Goal: Information Seeking & Learning: Learn about a topic

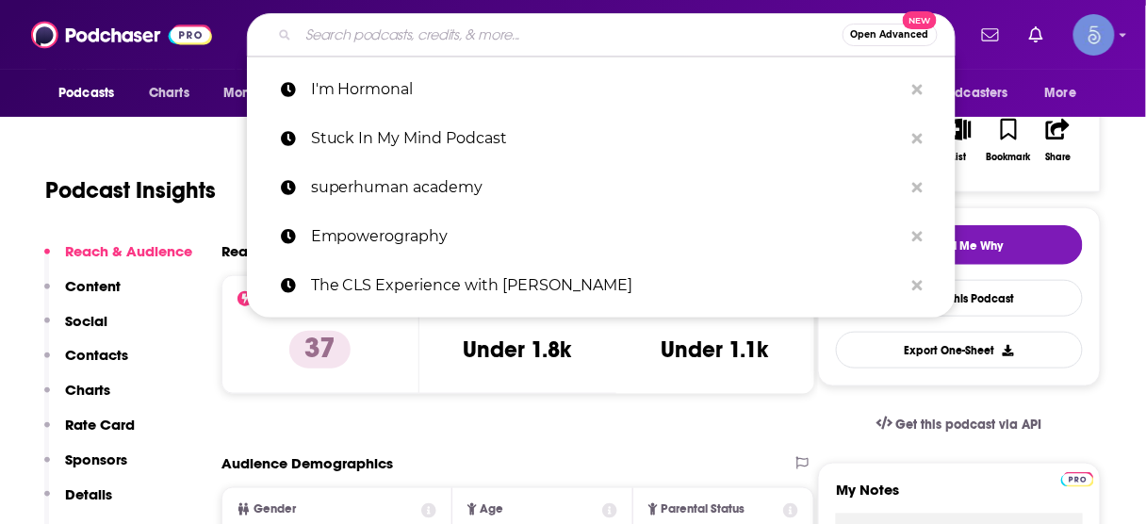
scroll to position [302, 0]
type input "Bringing the Human Back to Human Resources"
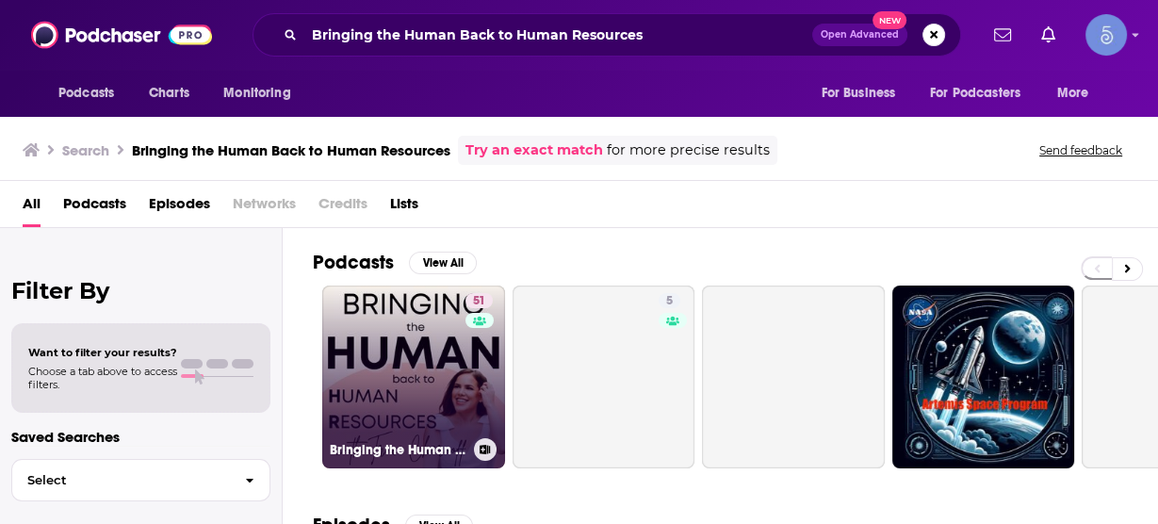
click at [448, 344] on link "51 Bringing the Human back to Human Resources" at bounding box center [413, 377] width 183 height 183
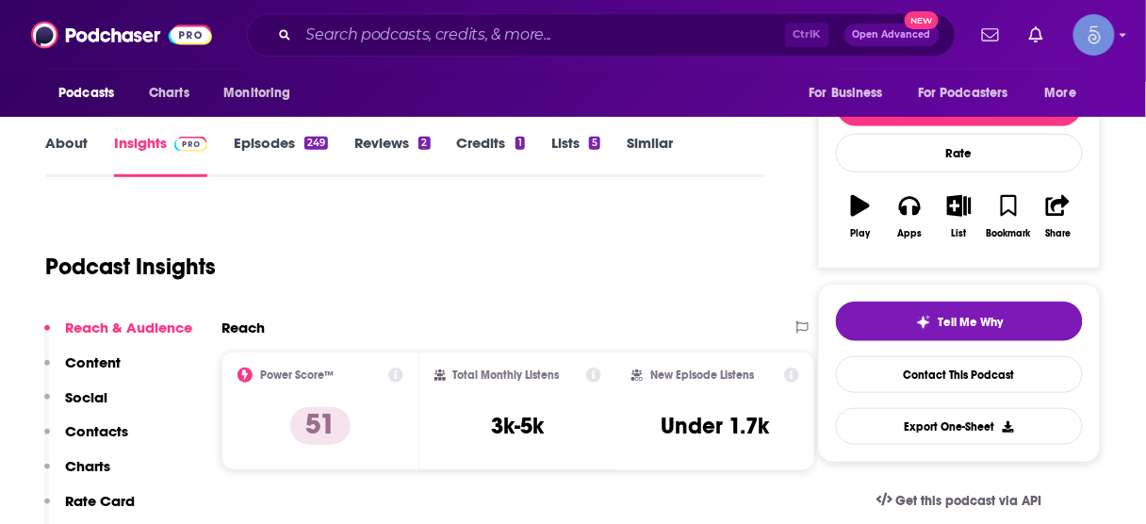
scroll to position [226, 0]
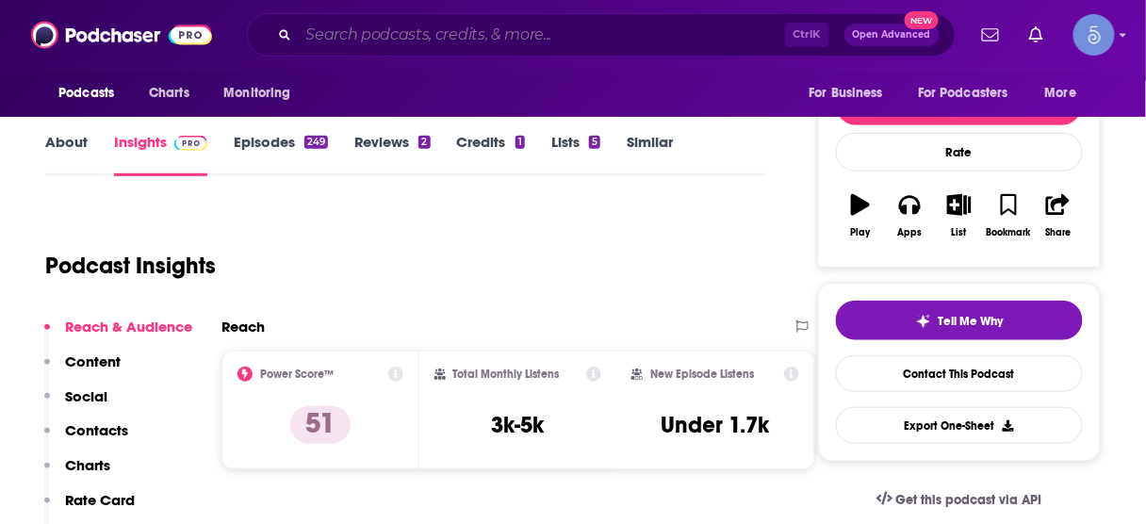
click at [565, 43] on input "Search podcasts, credits, & more..." at bounding box center [542, 35] width 486 height 30
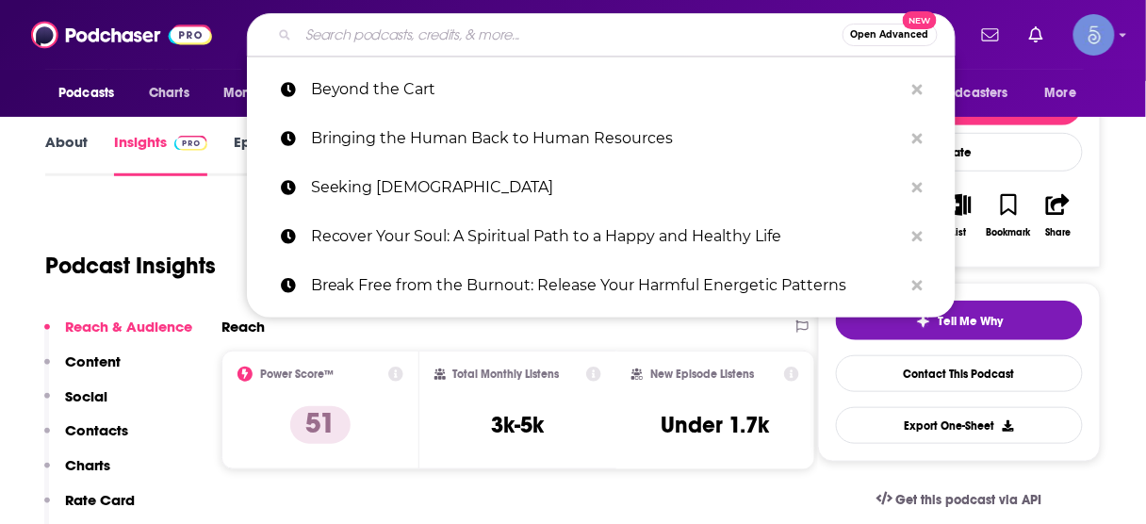
paste input "Hair Therapy"
type input "Hair Therapy"
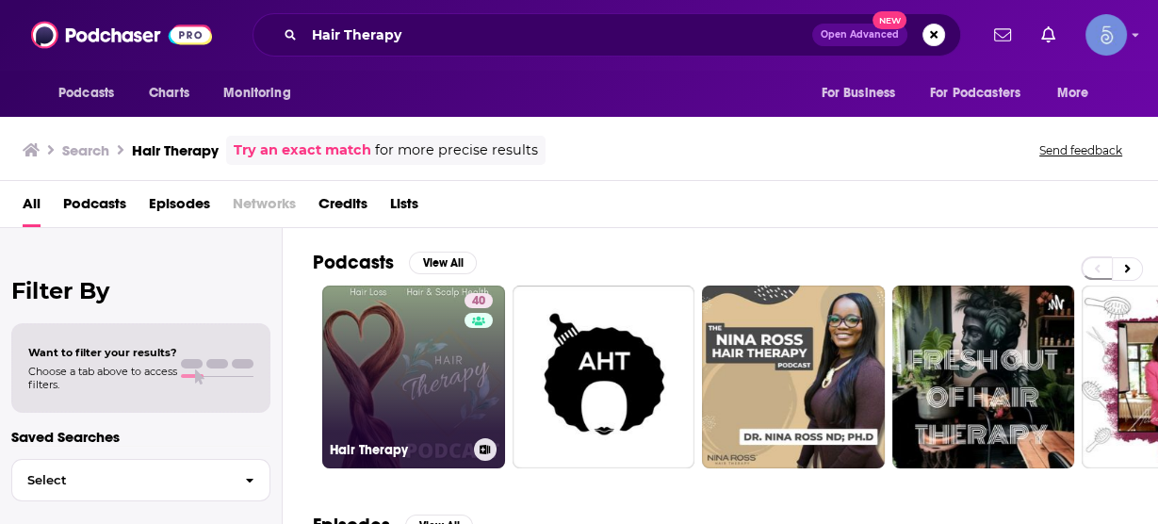
click at [434, 361] on link "40 Hair Therapy" at bounding box center [413, 377] width 183 height 183
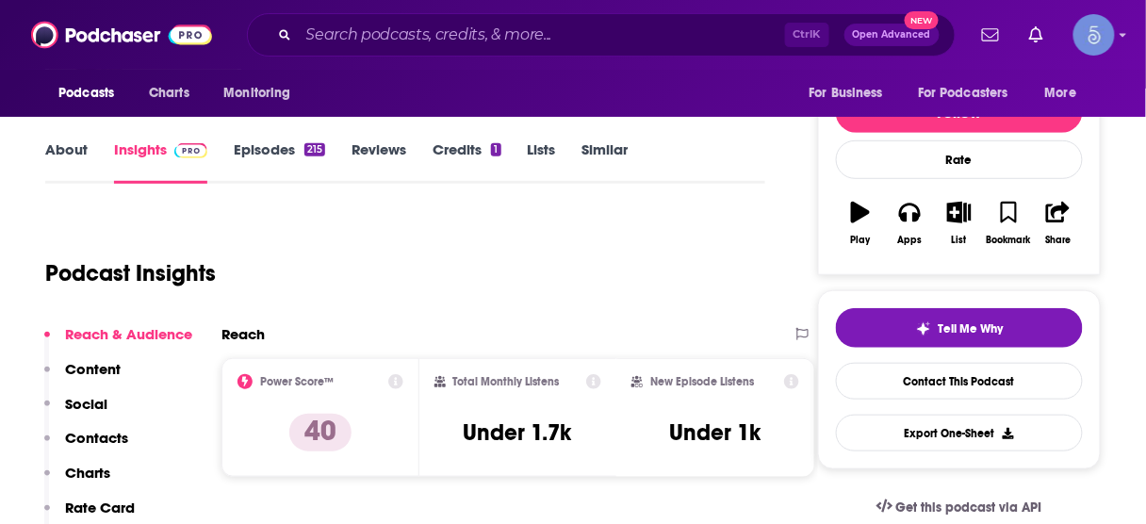
scroll to position [226, 0]
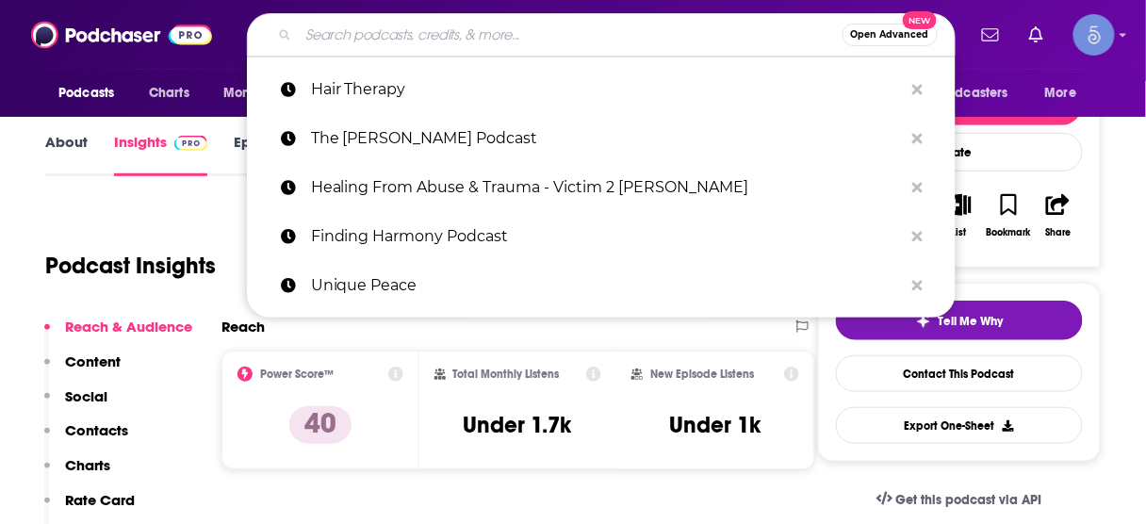
click at [614, 42] on input "Search podcasts, credits, & more..." at bounding box center [571, 35] width 544 height 30
paste input "Low Tox Life"
type input "Low Tox Life"
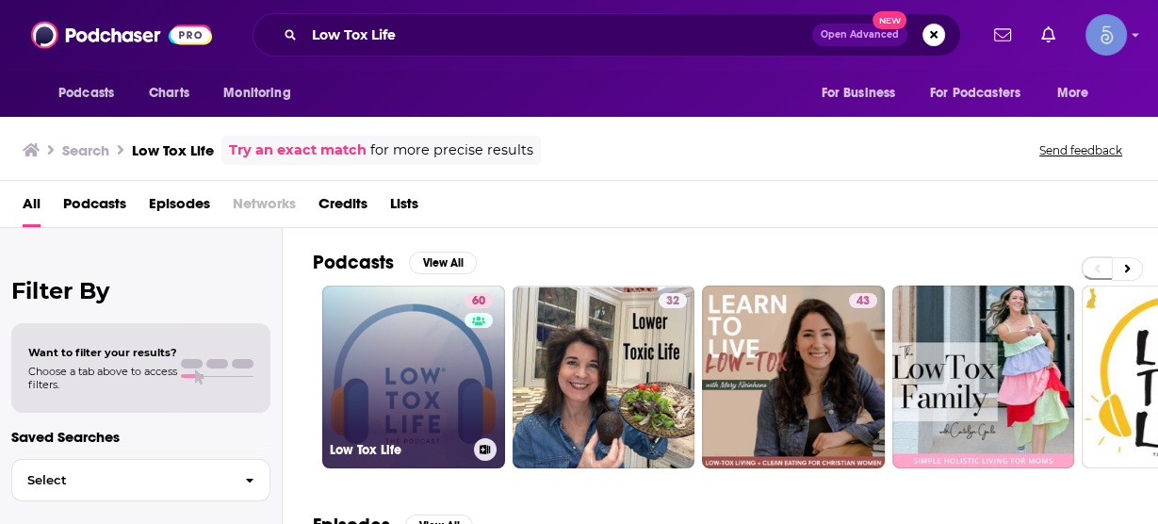
click at [459, 350] on link "60 Low Tox Life" at bounding box center [413, 377] width 183 height 183
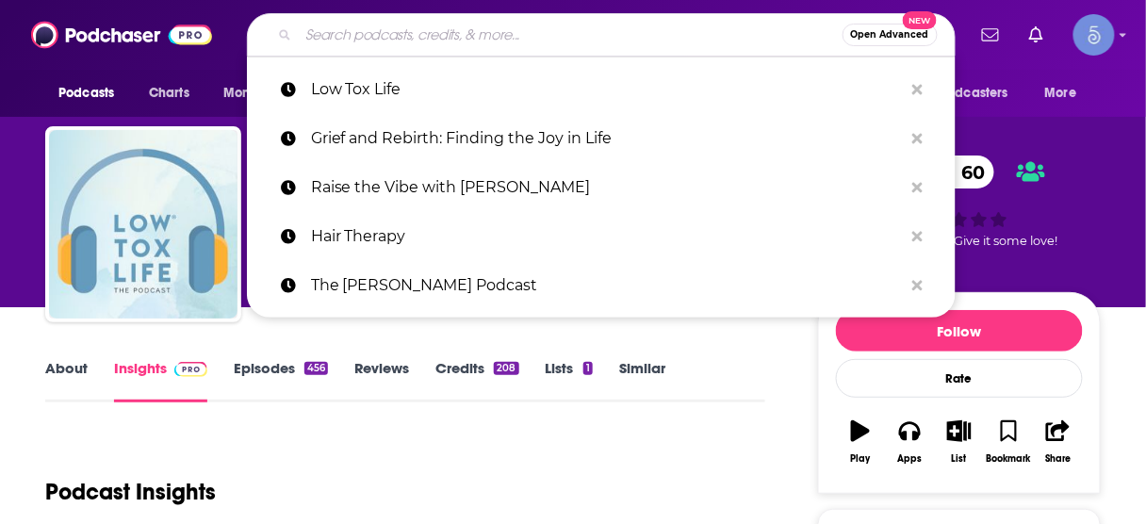
click at [663, 41] on input "Search podcasts, credits, & more..." at bounding box center [571, 35] width 544 height 30
paste input "All Access DNA"
type input "All Access DNA"
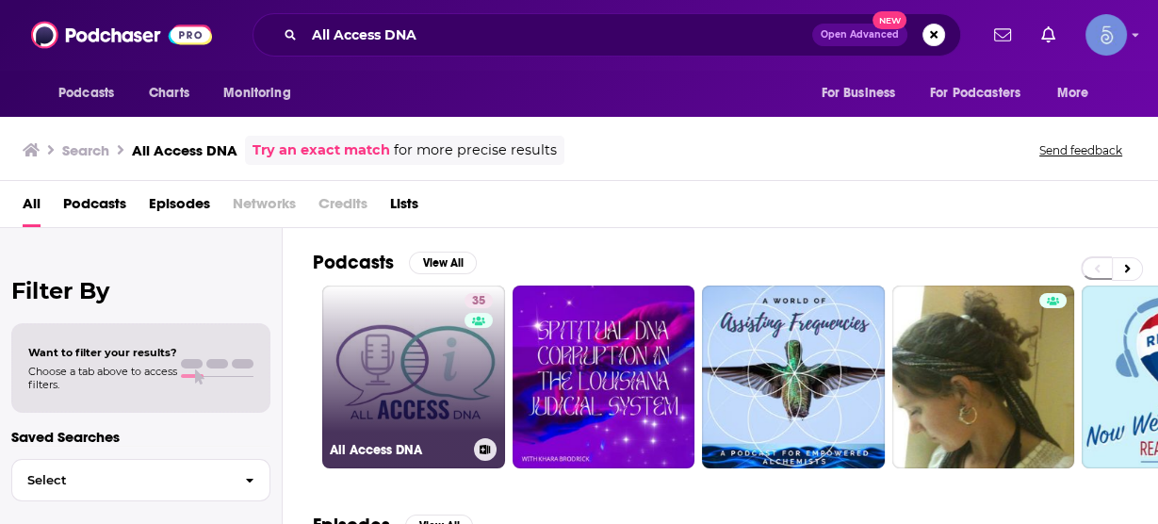
click at [431, 353] on link "35 All Access DNA" at bounding box center [413, 377] width 183 height 183
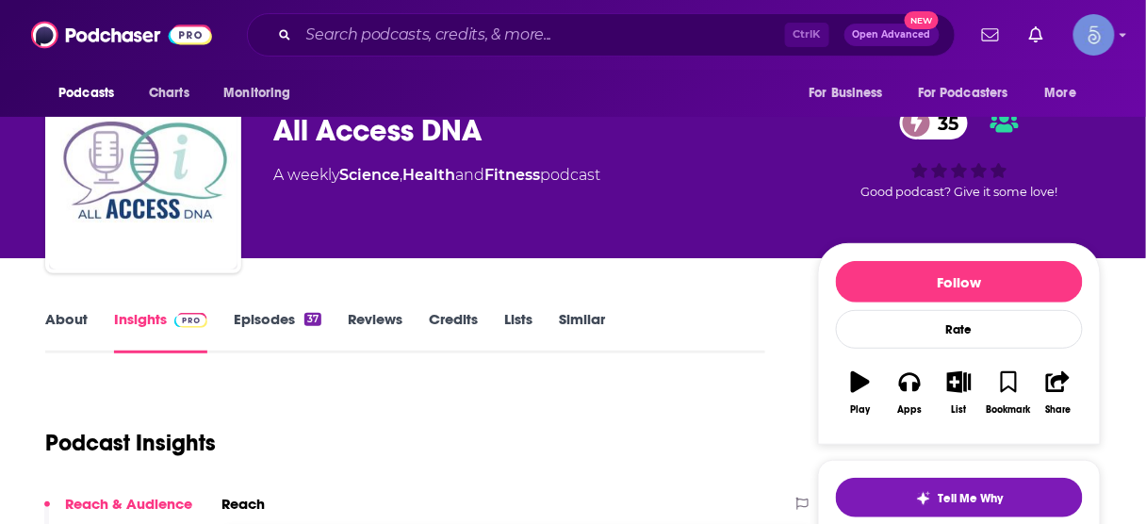
scroll to position [151, 0]
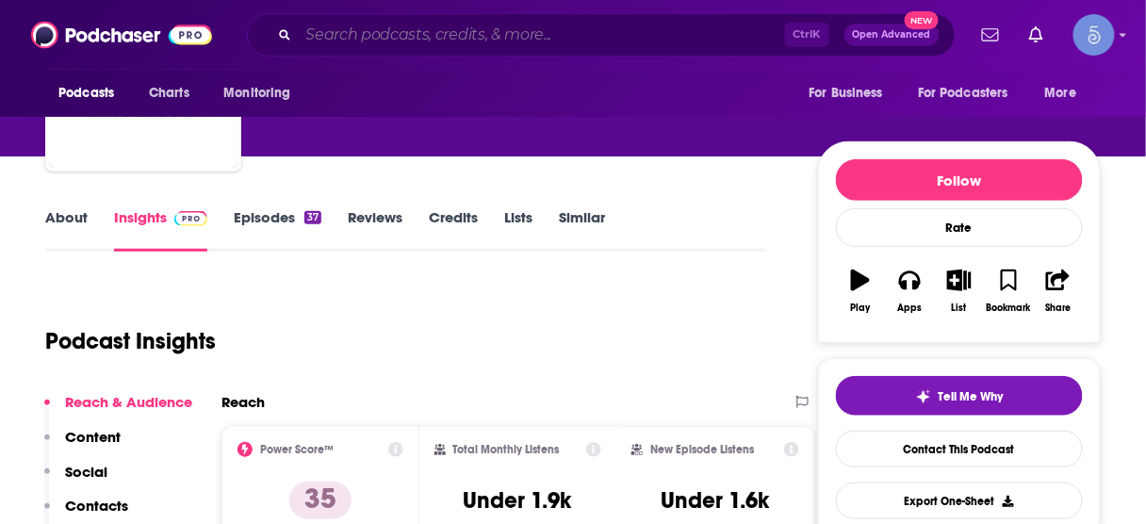
click at [483, 34] on input "Search podcasts, credits, & more..." at bounding box center [542, 35] width 486 height 30
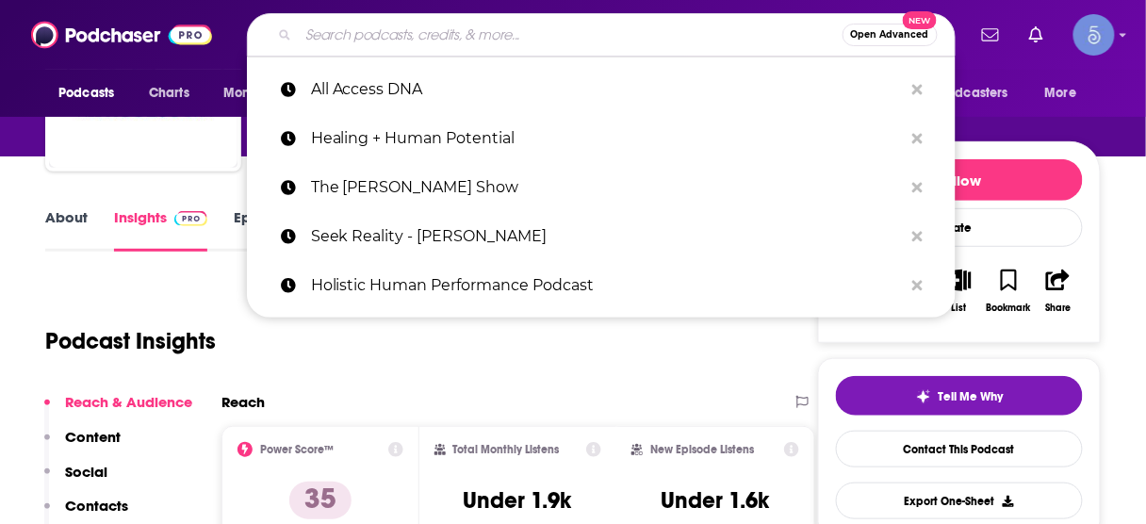
paste input "SYNC Your Life Podcast"
type input "SYNC Your Life Podcast"
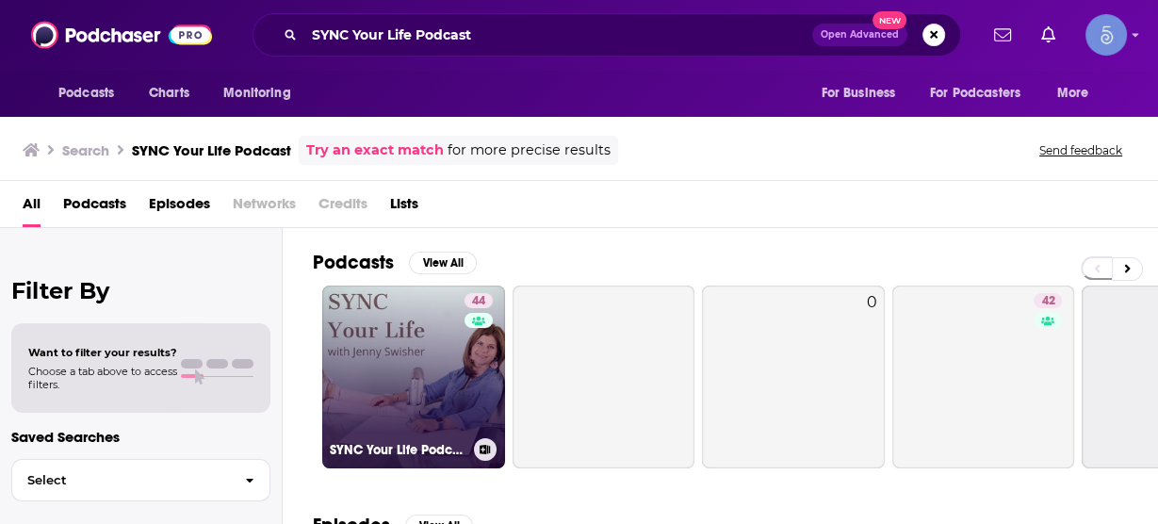
click at [385, 339] on link "44 SYNC Your Life Podcast" at bounding box center [413, 377] width 183 height 183
